Goal: Task Accomplishment & Management: Complete application form

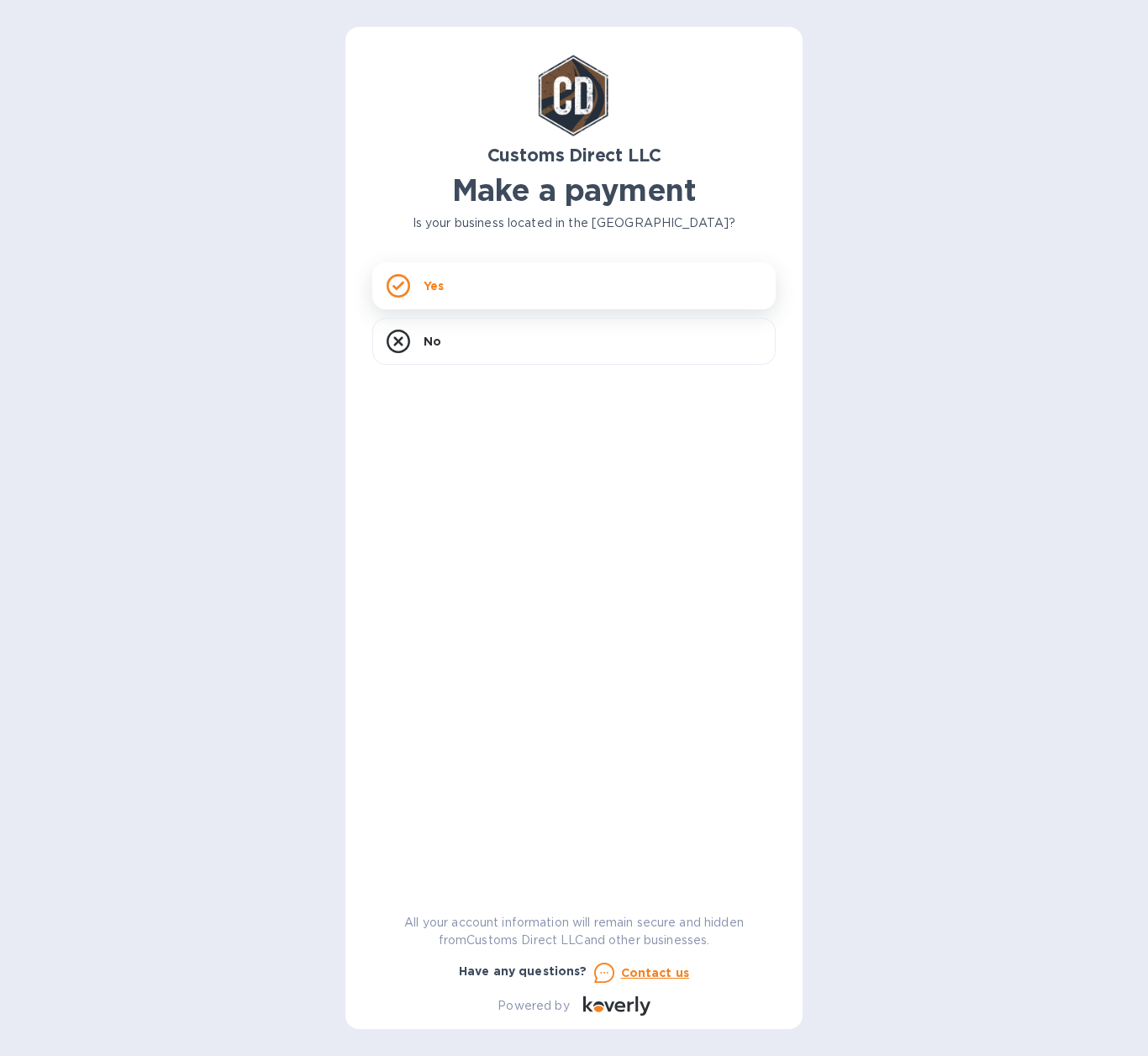
click at [473, 283] on div "Yes" at bounding box center [574, 286] width 403 height 47
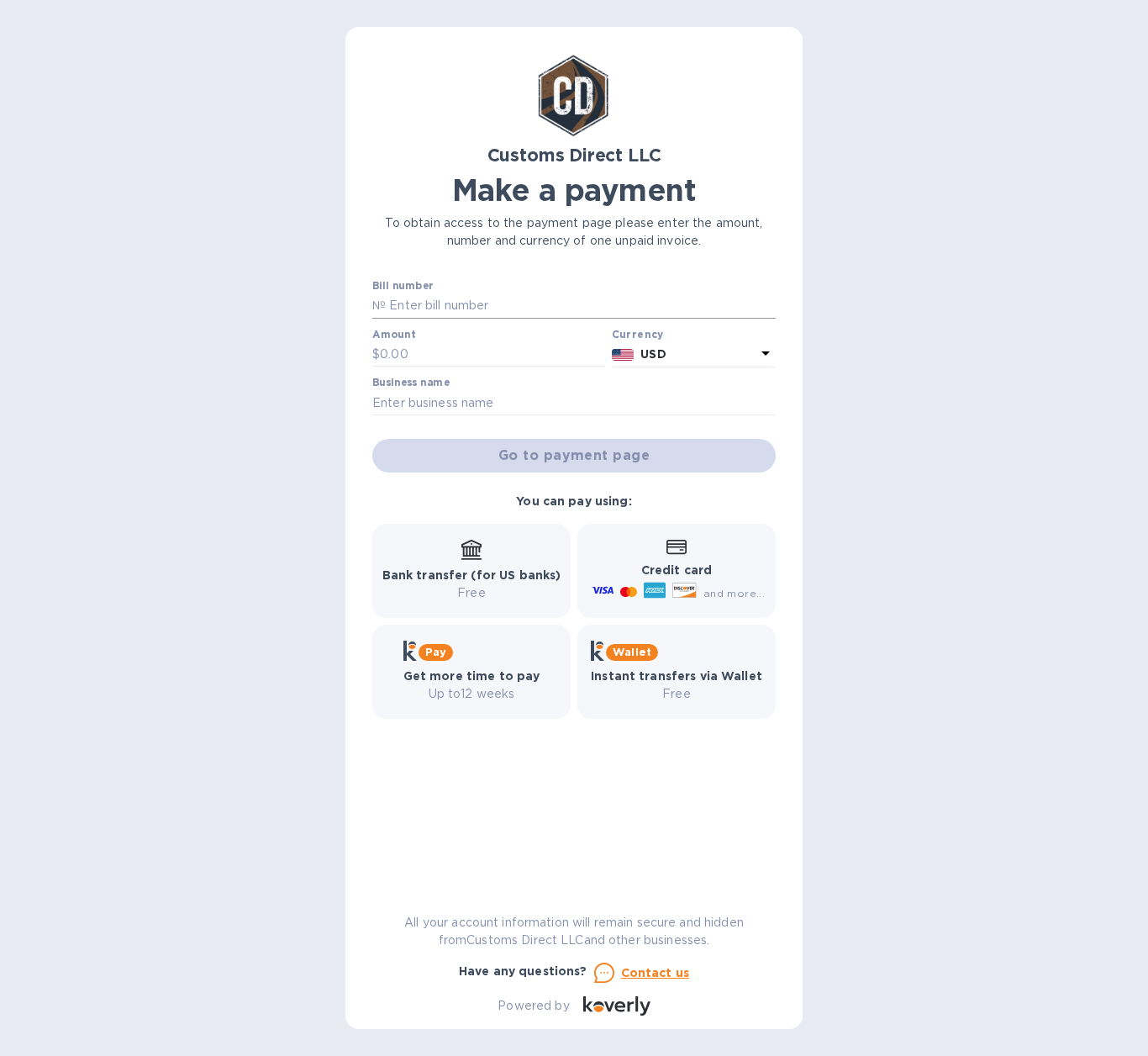
click at [413, 299] on input "text" at bounding box center [581, 305] width 390 height 25
type input "b00056010"
click at [433, 351] on input "text" at bounding box center [492, 354] width 225 height 25
type input "770.00"
click at [510, 406] on input "text" at bounding box center [574, 403] width 403 height 25
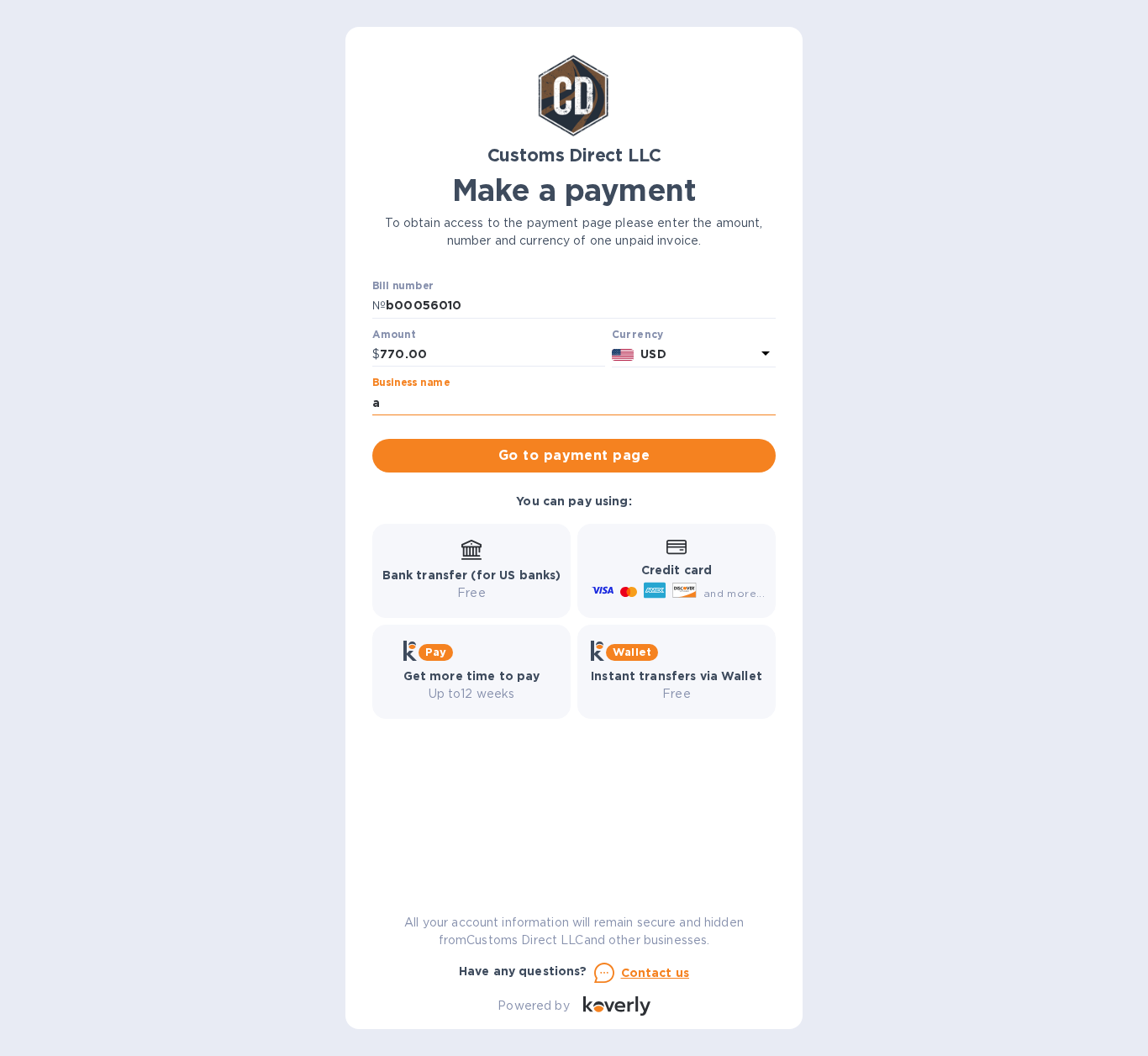
type input "a"
type input "A AND E CUSTOMS SALES"
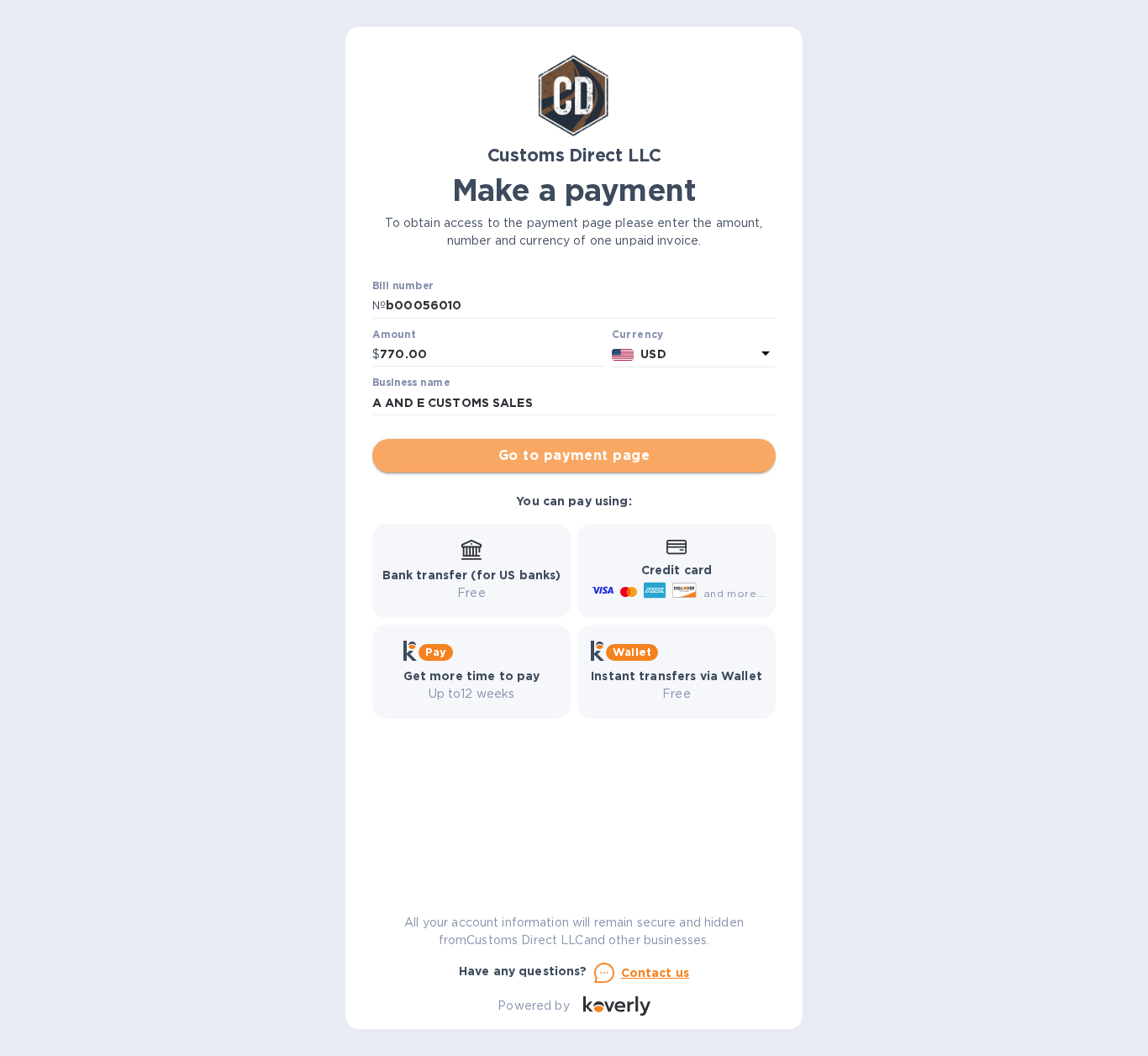
click at [569, 454] on span "Go to payment page" at bounding box center [574, 455] width 376 height 20
